Goal: Go to known website: Access a specific website the user already knows

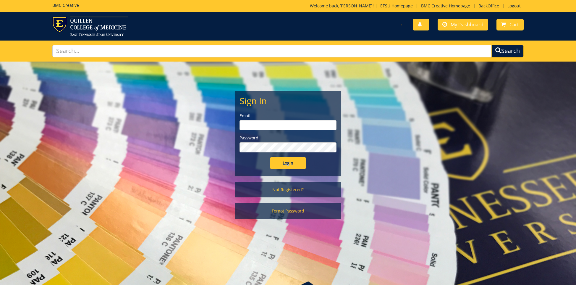
type input "ares@etsu.edu"
click at [286, 164] on input "Login" at bounding box center [287, 163] width 35 height 12
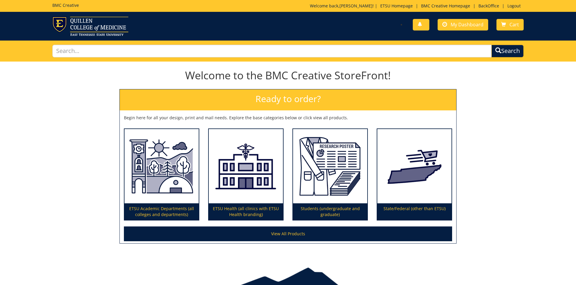
scroll to position [0, 0]
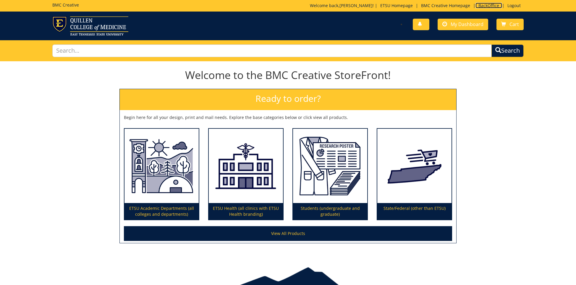
click at [484, 6] on link "BackOffice" at bounding box center [488, 6] width 27 height 6
